Goal: Task Accomplishment & Management: Complete application form

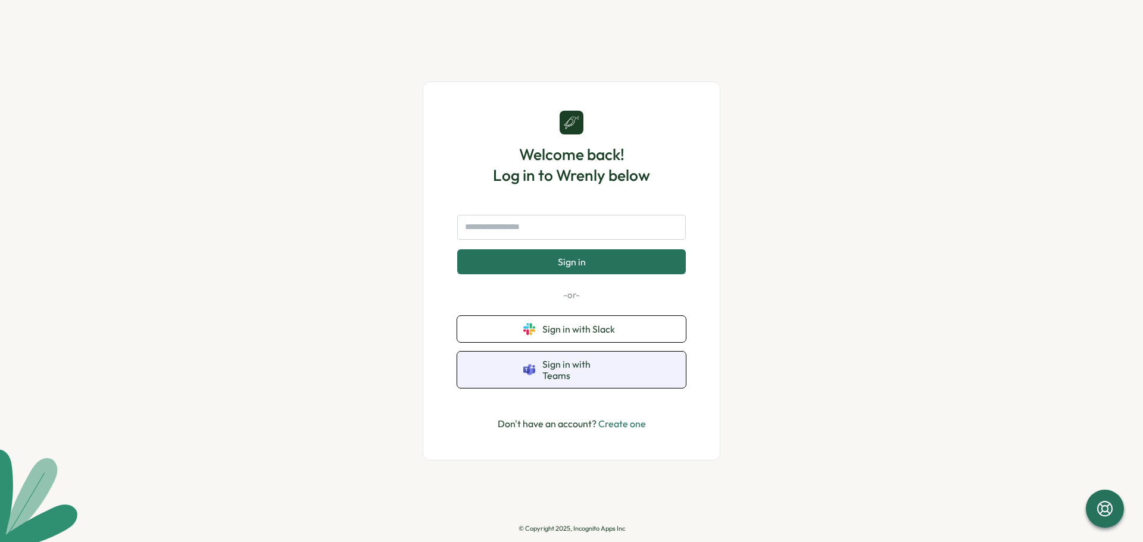
click at [553, 373] on span "Sign in with Teams" at bounding box center [580, 370] width 77 height 22
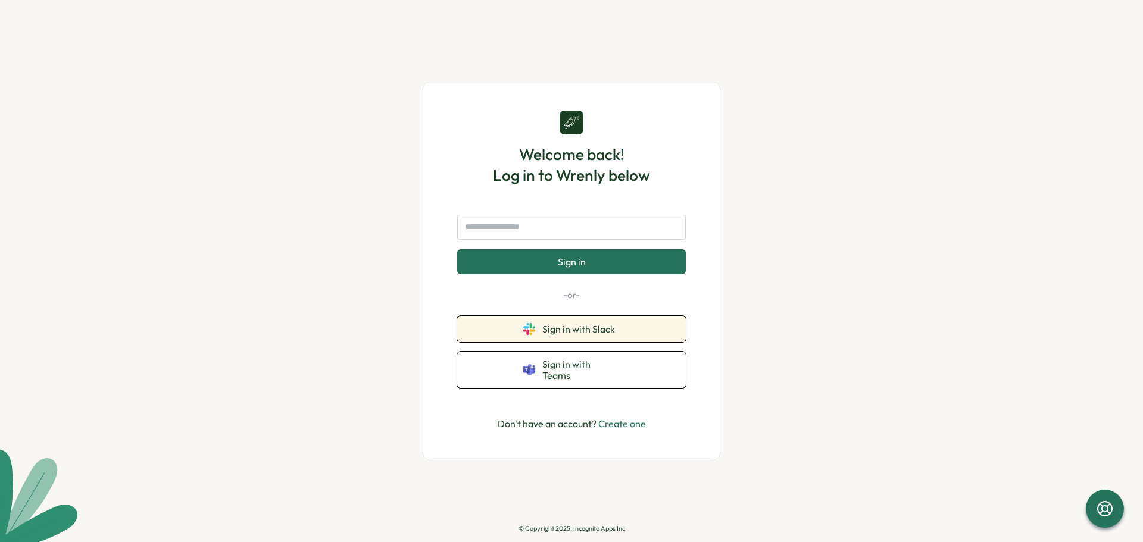
click at [563, 335] on span "Sign in with Slack" at bounding box center [580, 329] width 77 height 11
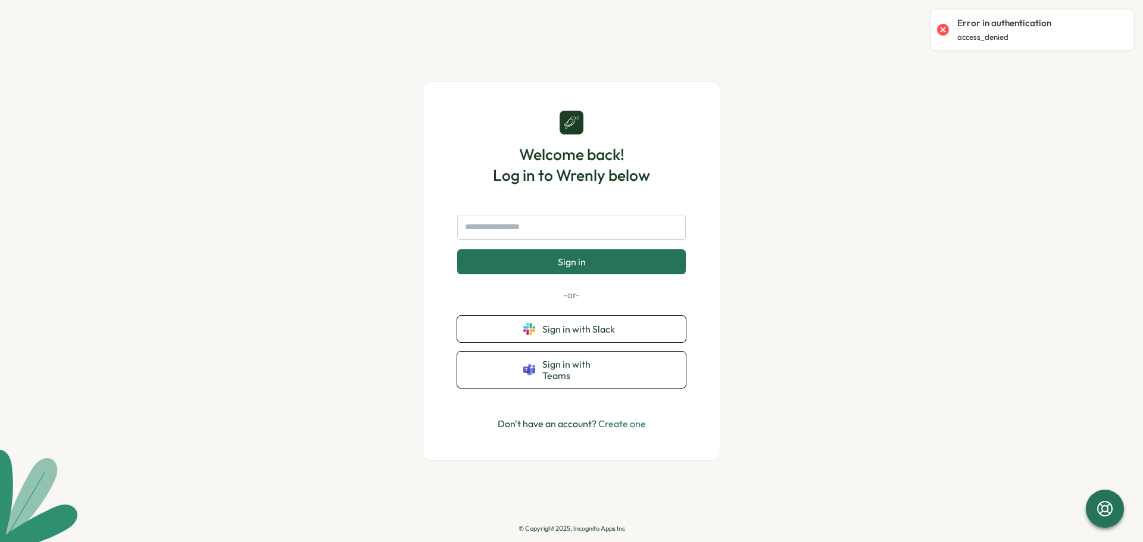
click at [622, 420] on link "Create one" at bounding box center [622, 424] width 48 height 12
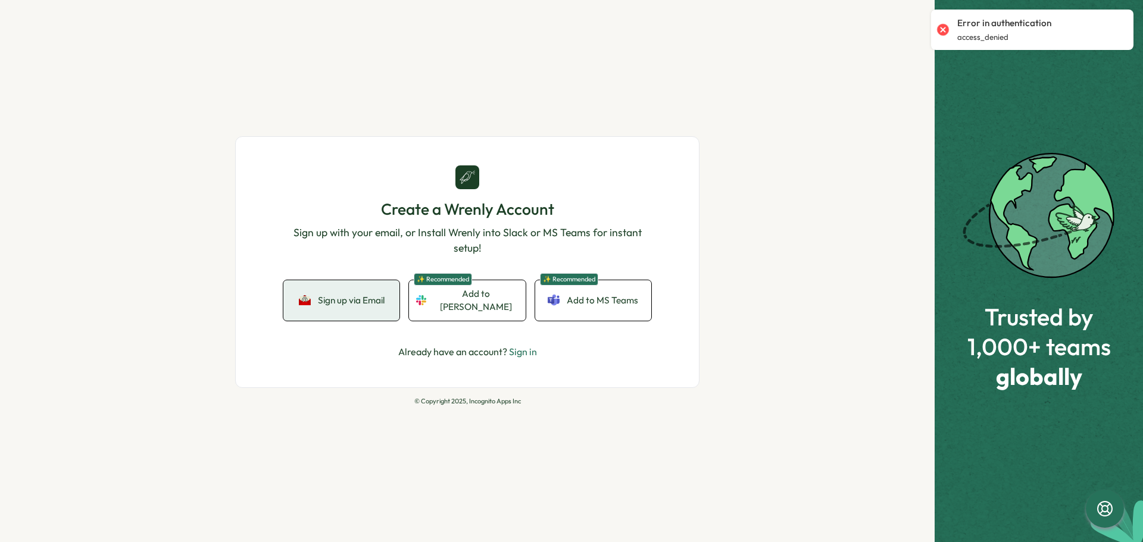
click at [339, 304] on span "Sign up via Email" at bounding box center [351, 300] width 67 height 11
